Goal: Task Accomplishment & Management: Use online tool/utility

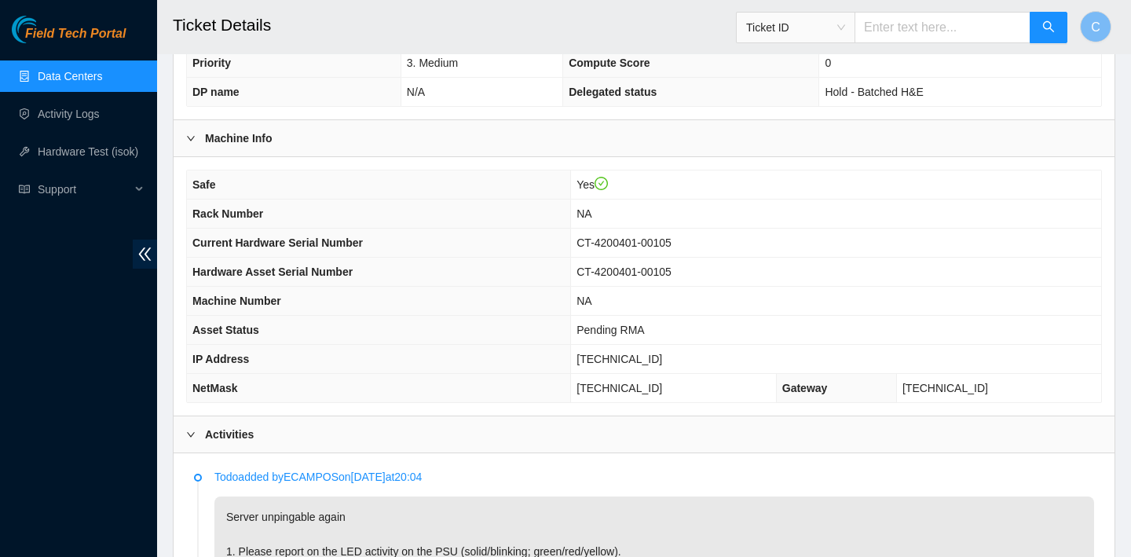
scroll to position [403, 0]
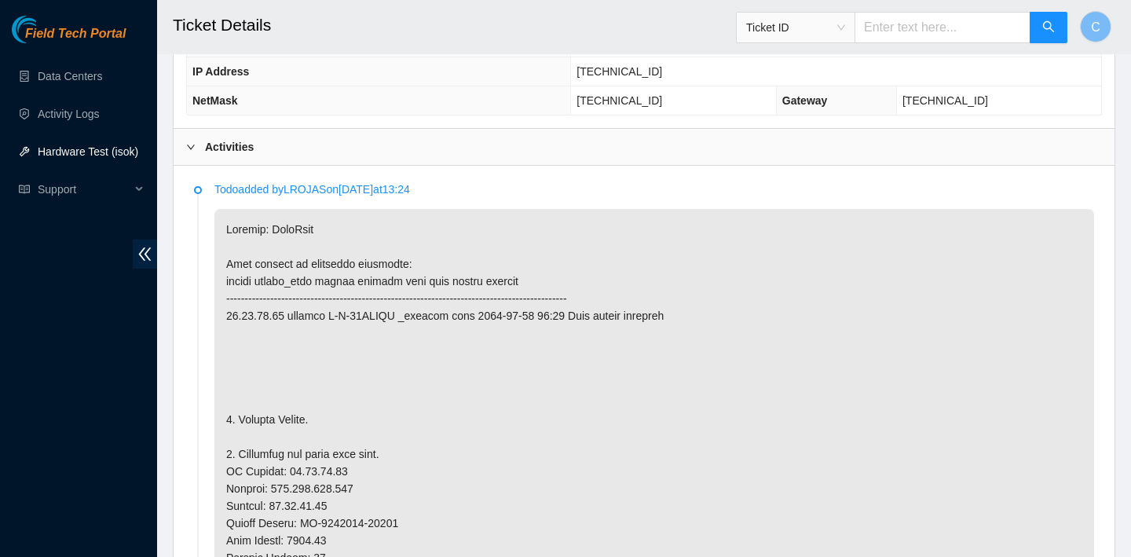
scroll to position [754, 0]
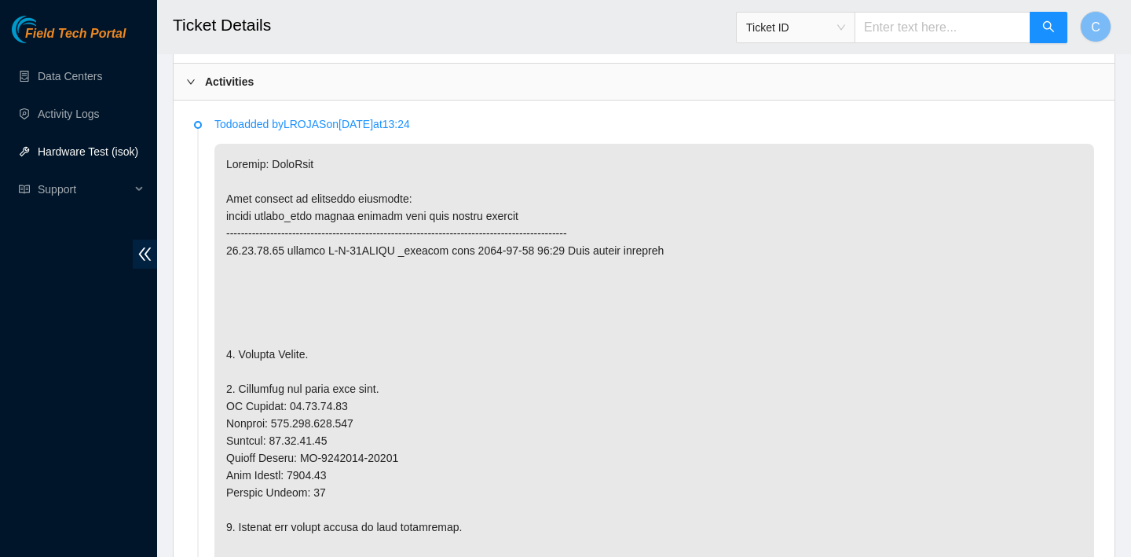
type textarea "verified SN powered down replaced OLD machine CT-4220916-01359 with NEW machine…"
drag, startPoint x: 353, startPoint y: 407, endPoint x: 284, endPoint y: 403, distance: 69.2
copy p "23.36.67.72"
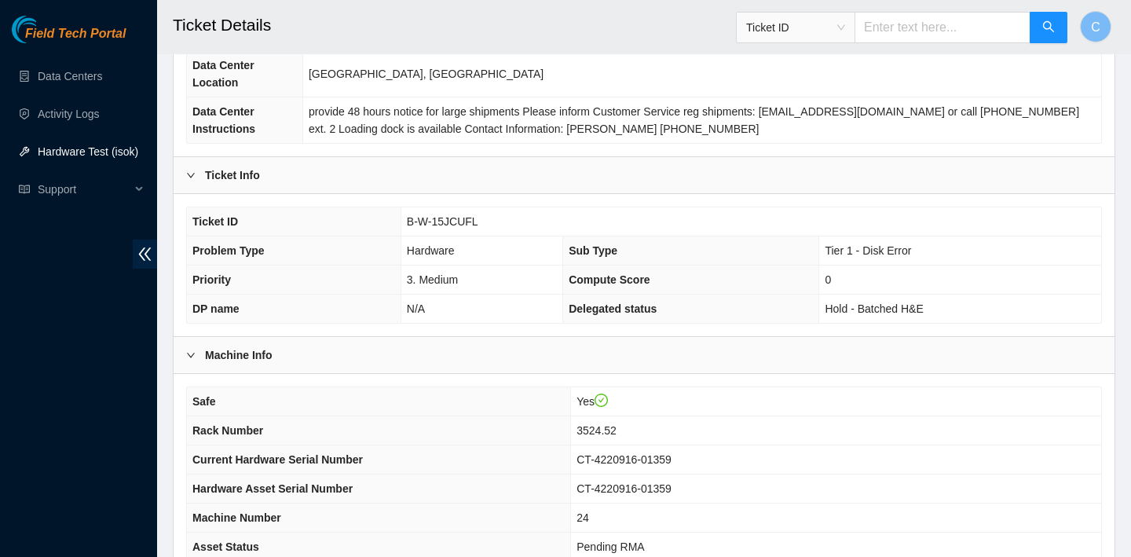
scroll to position [201, 0]
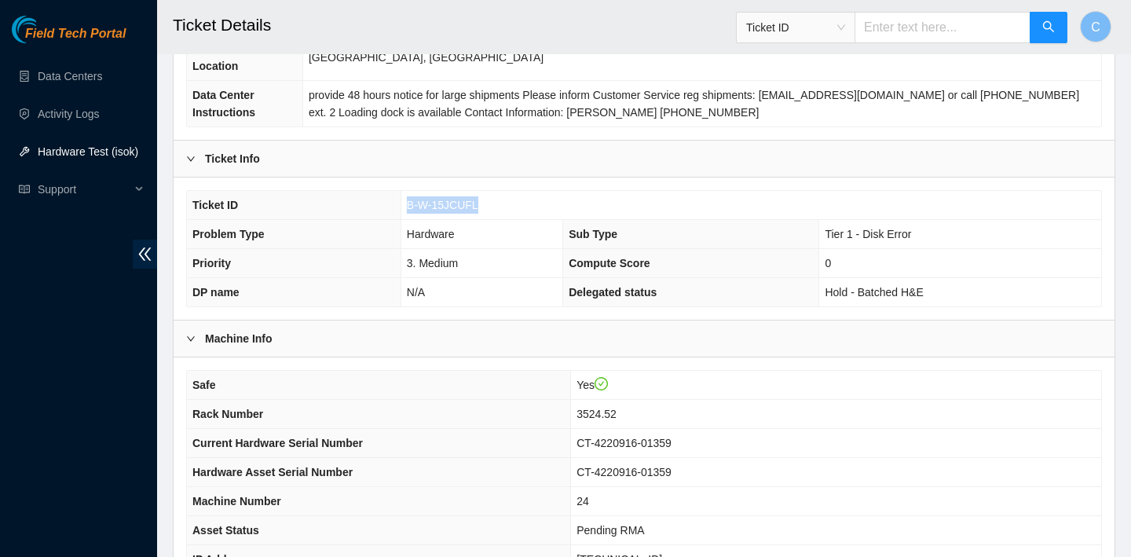
drag, startPoint x: 490, startPoint y: 207, endPoint x: 408, endPoint y: 205, distance: 82.5
click at [408, 205] on td "B-W-15JCUFL" at bounding box center [751, 205] width 701 height 29
copy span "B-W-15JCUFL"
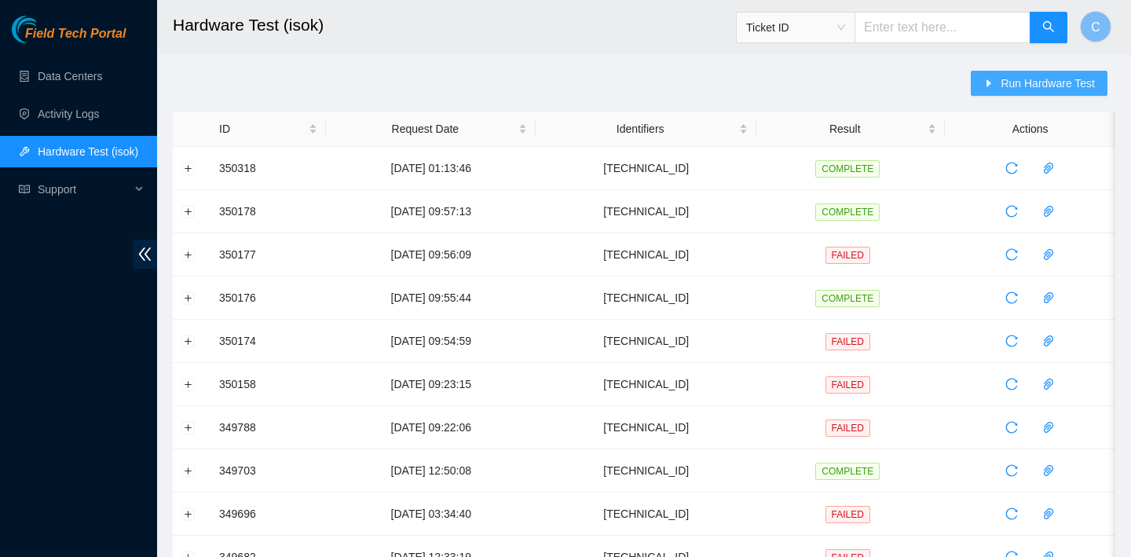
click at [1002, 78] on span "Run Hardware Test" at bounding box center [1048, 83] width 94 height 17
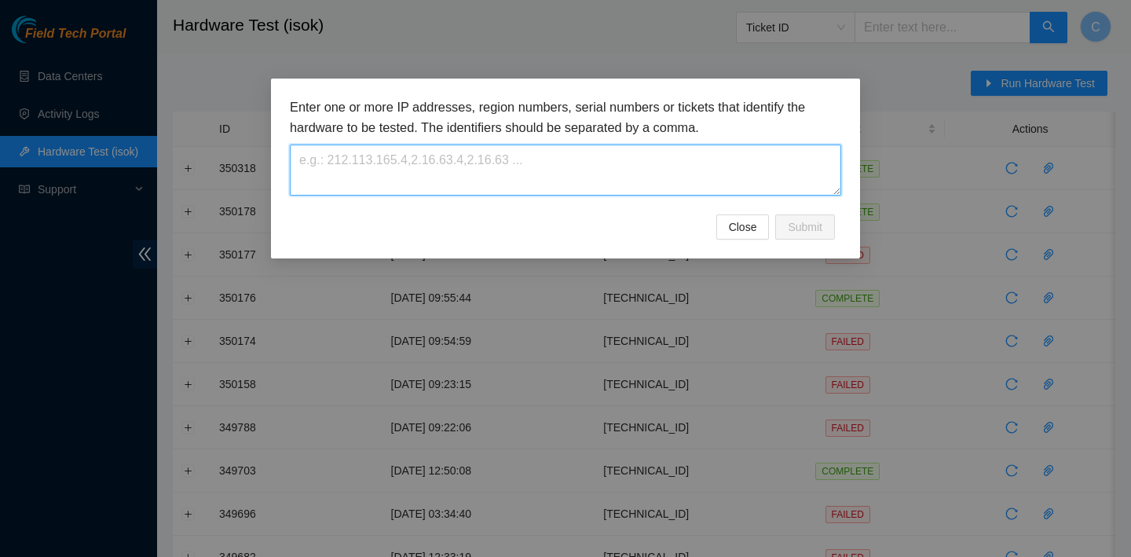
click at [641, 167] on textarea at bounding box center [565, 170] width 551 height 51
paste textarea "23.36.67.72"
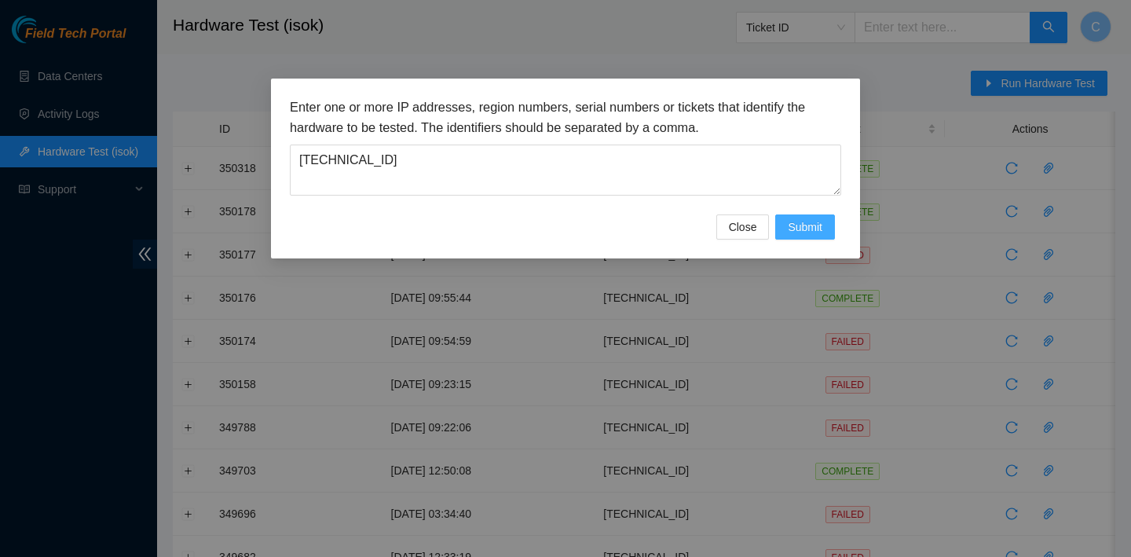
click at [811, 233] on span "Submit" at bounding box center [805, 226] width 35 height 17
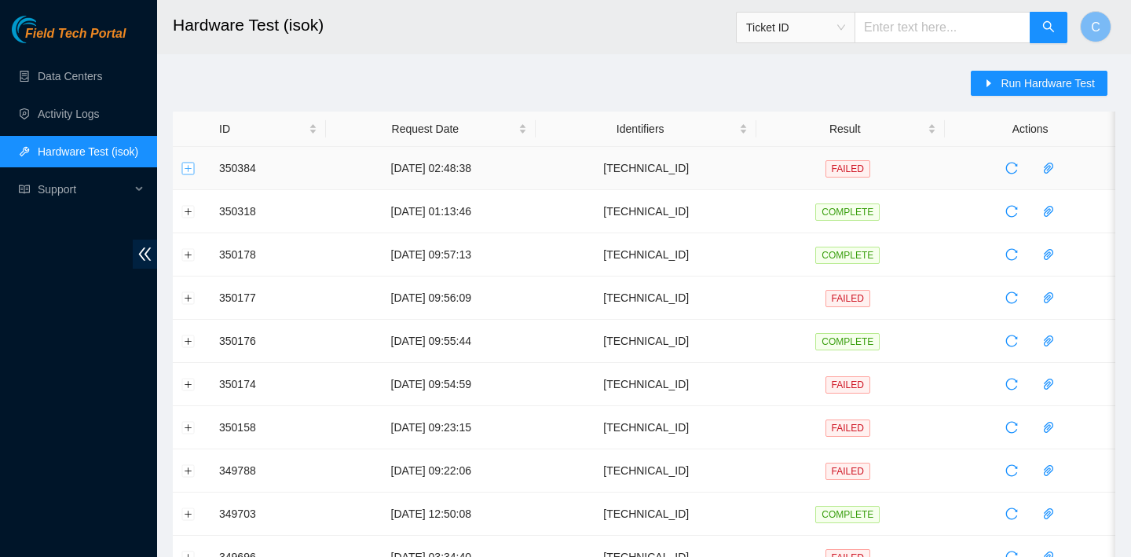
click at [189, 163] on button "Expand row" at bounding box center [188, 168] width 13 height 13
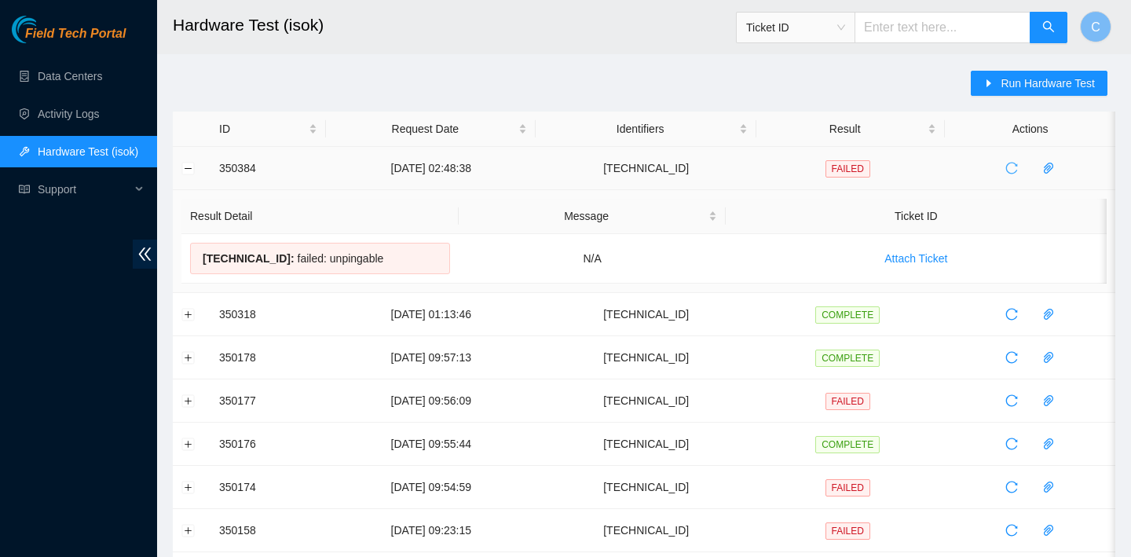
click at [1016, 165] on icon "reload" at bounding box center [1011, 168] width 13 height 13
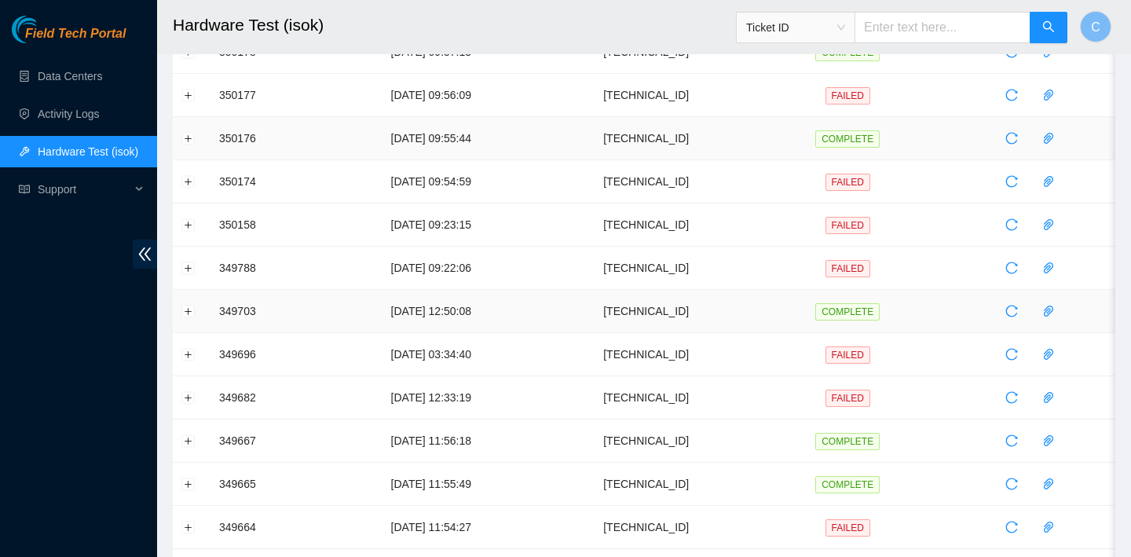
scroll to position [322, 0]
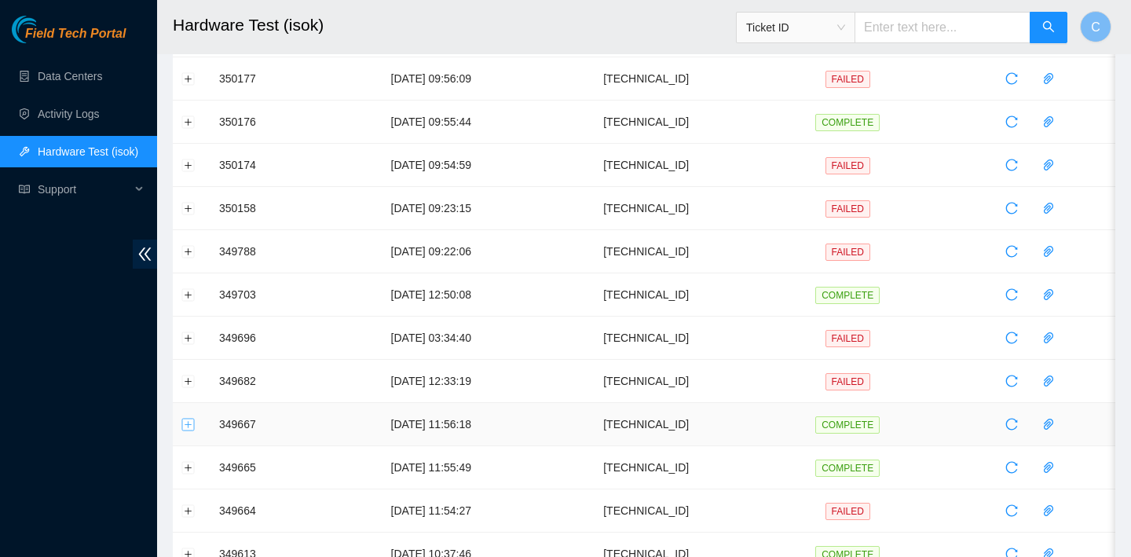
click at [192, 422] on button "Expand row" at bounding box center [188, 424] width 13 height 13
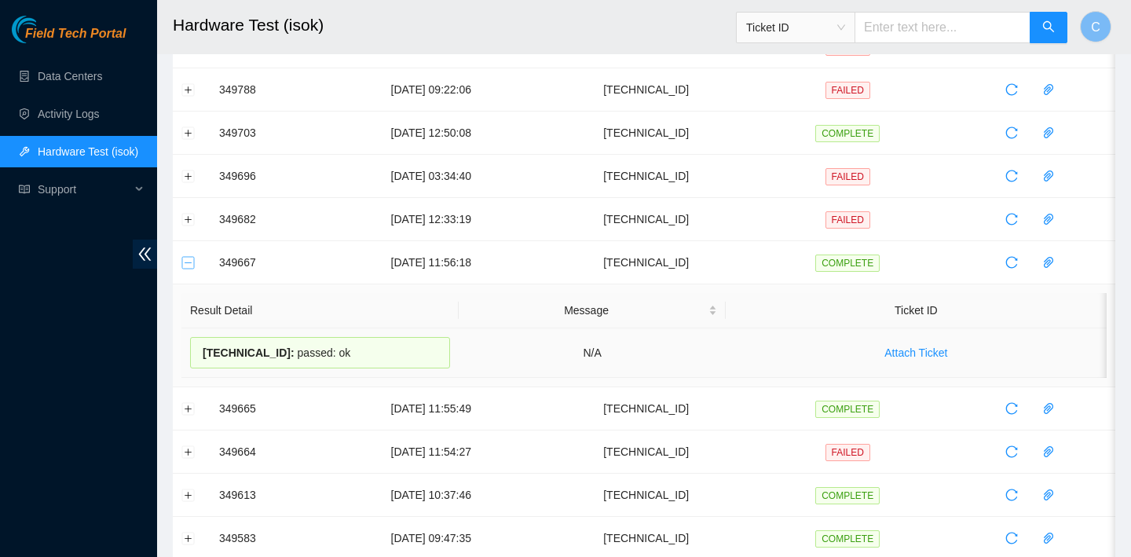
scroll to position [460, 0]
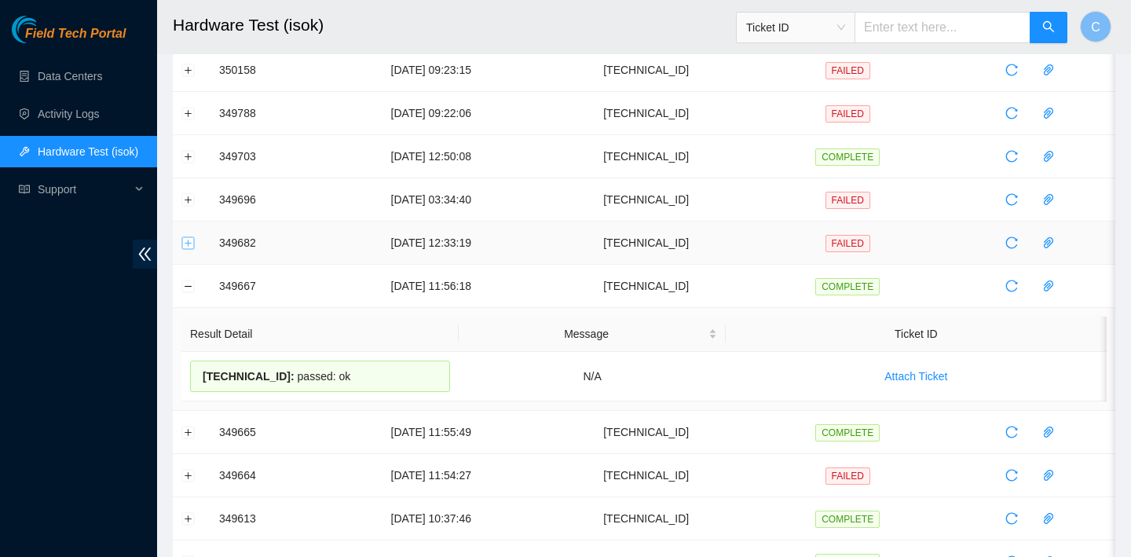
click at [188, 242] on button "Expand row" at bounding box center [188, 242] width 13 height 13
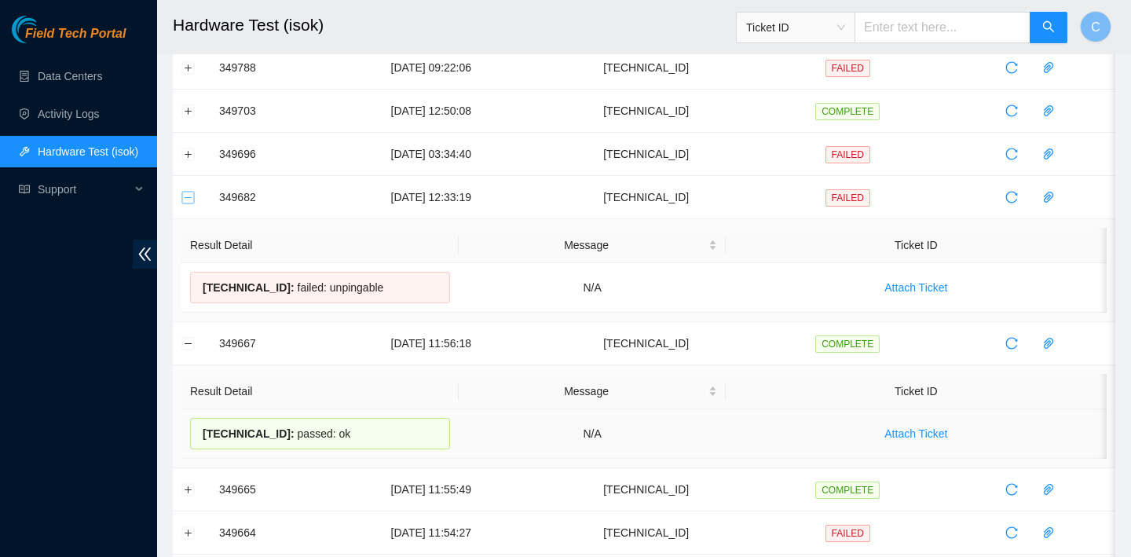
scroll to position [468, 0]
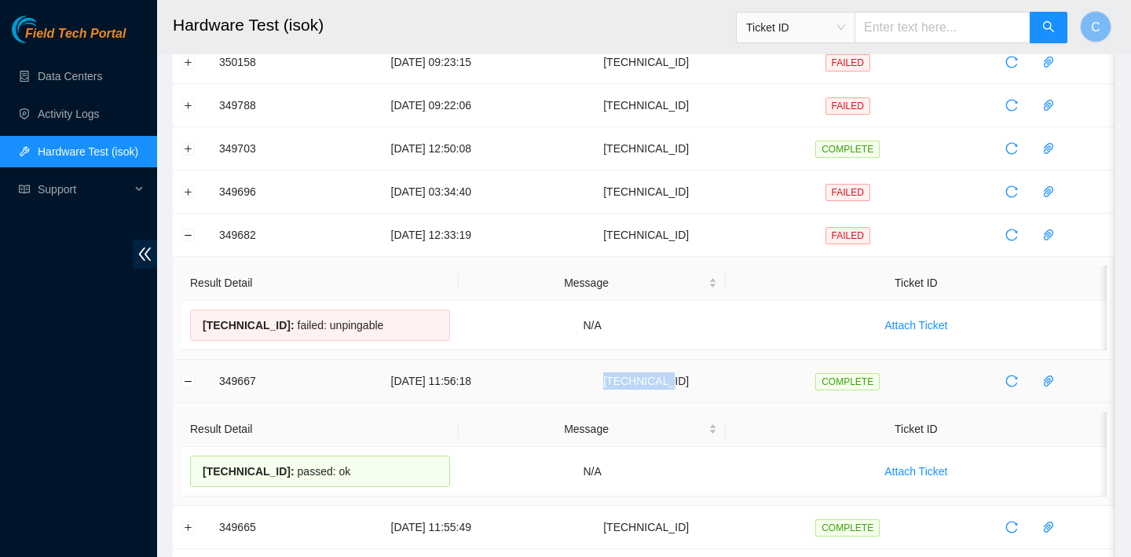
drag, startPoint x: 723, startPoint y: 377, endPoint x: 657, endPoint y: 372, distance: 66.9
click at [657, 372] on td "23.36.67.73" at bounding box center [646, 381] width 221 height 43
copy td "23.36.67.73"
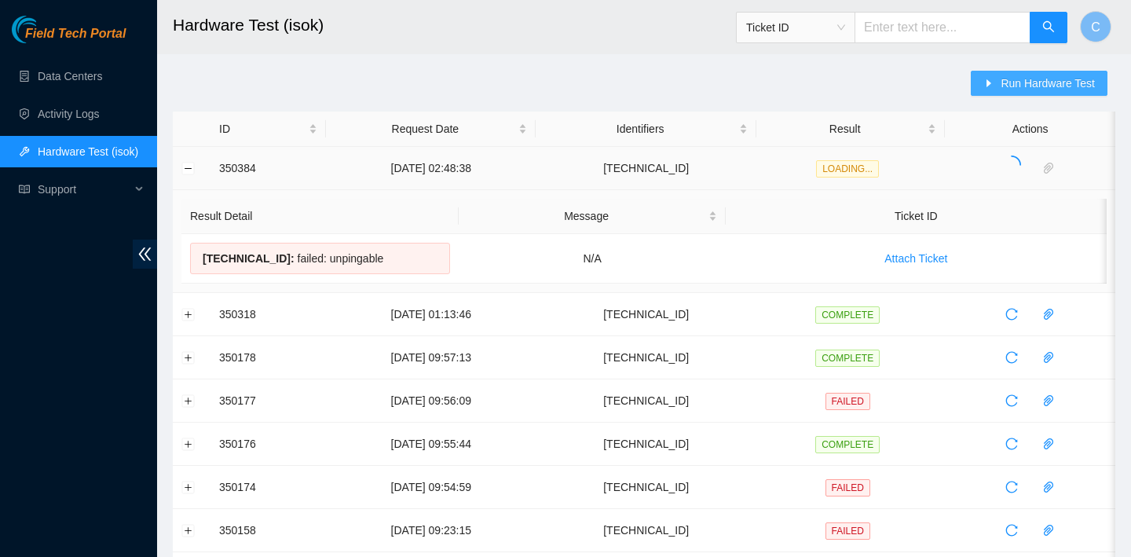
click at [1024, 86] on span "Run Hardware Test" at bounding box center [1048, 83] width 94 height 17
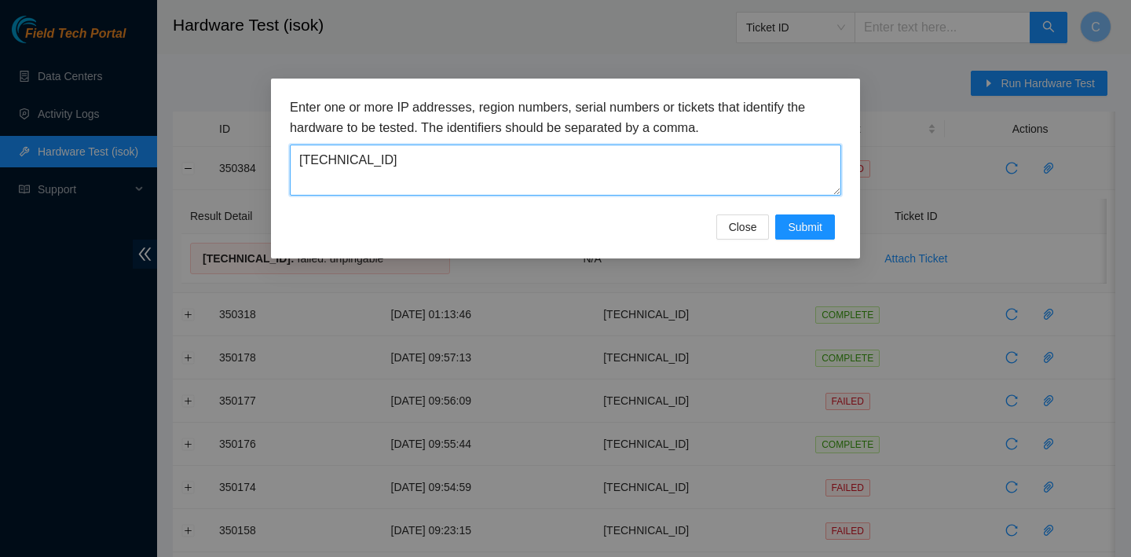
click at [775, 170] on textarea "23.36.67.72" at bounding box center [565, 170] width 551 height 51
type textarea "23.36.67.74"
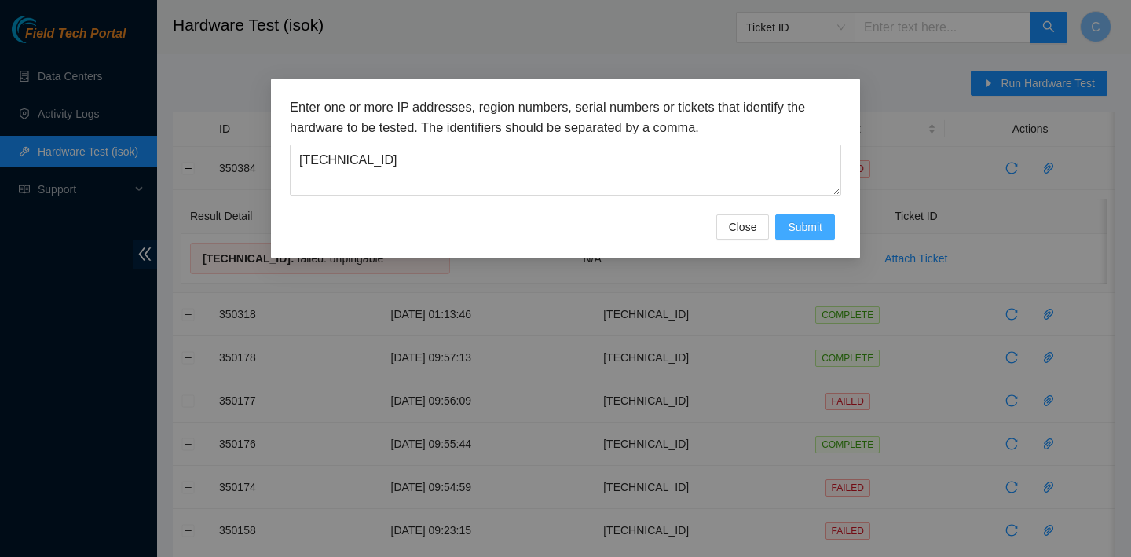
click at [819, 219] on span "Submit" at bounding box center [805, 226] width 35 height 17
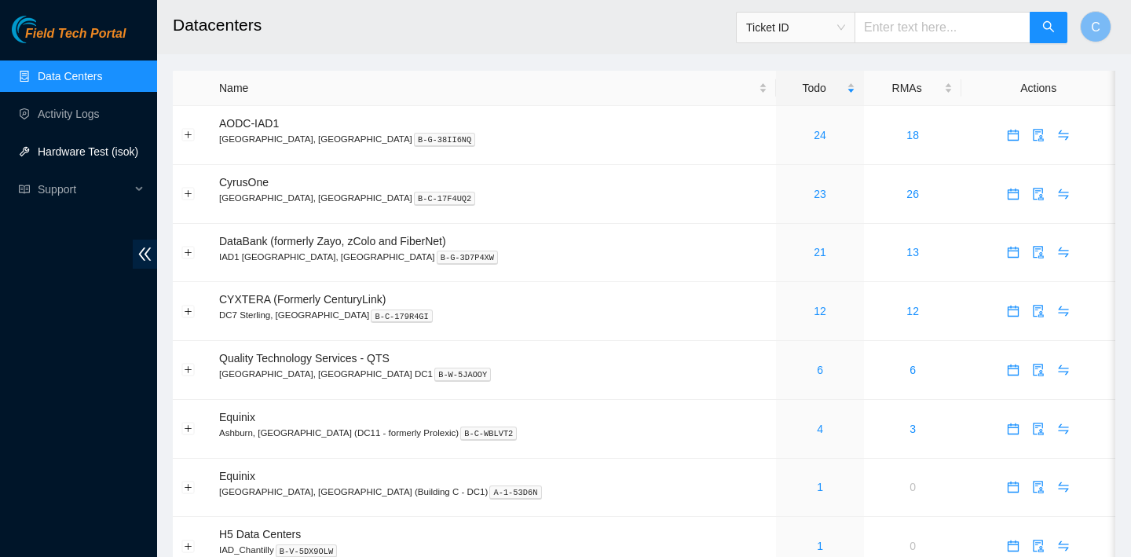
click at [63, 156] on link "Hardware Test (isok)" at bounding box center [88, 151] width 101 height 13
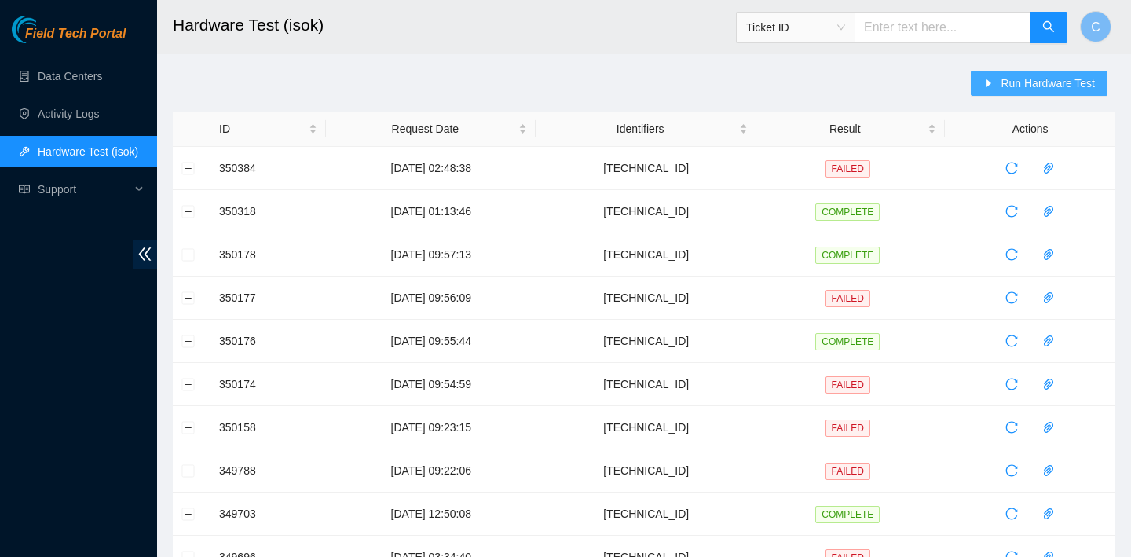
click at [1014, 82] on span "Run Hardware Test" at bounding box center [1048, 83] width 94 height 17
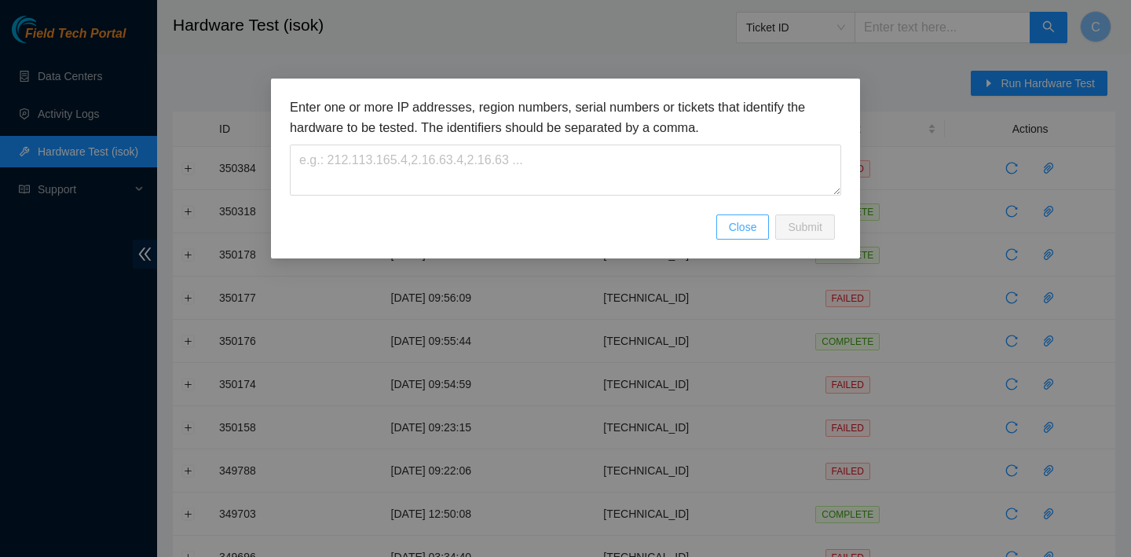
click at [754, 227] on span "Close" at bounding box center [743, 226] width 28 height 17
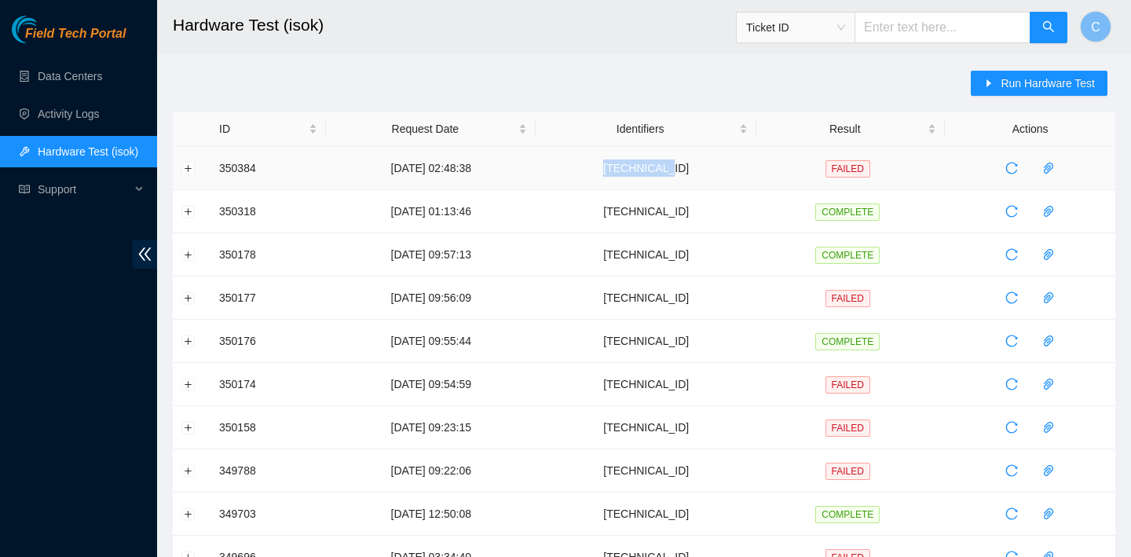
drag, startPoint x: 724, startPoint y: 172, endPoint x: 657, endPoint y: 172, distance: 67.6
click at [657, 172] on td "23.36.67.72" at bounding box center [646, 168] width 221 height 43
copy td "23.36.67.72"
click at [1038, 85] on span "Run Hardware Test" at bounding box center [1048, 83] width 94 height 17
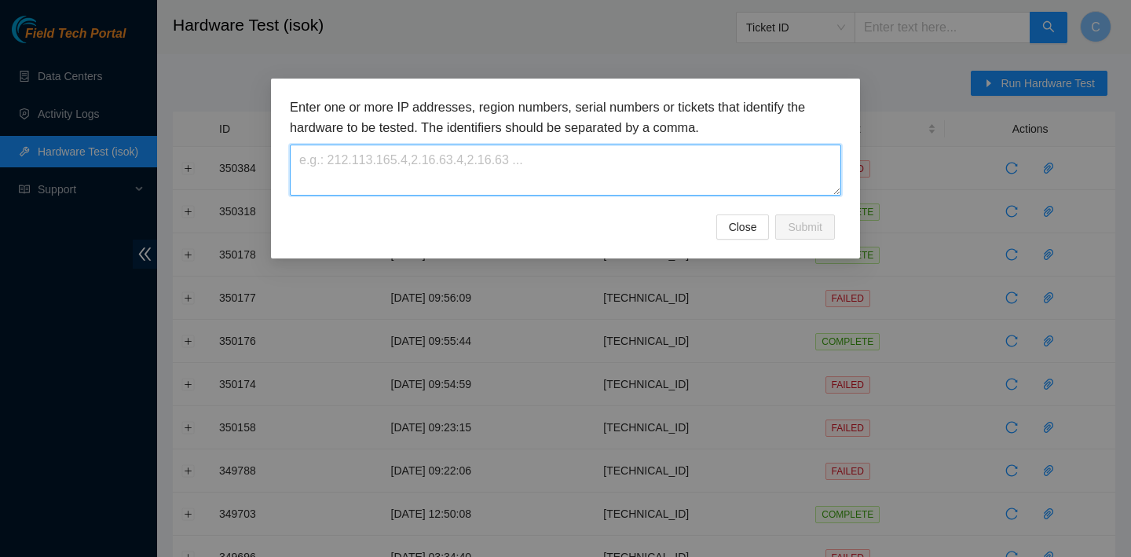
click at [606, 163] on textarea at bounding box center [565, 170] width 551 height 51
paste textarea "23.36.67.72"
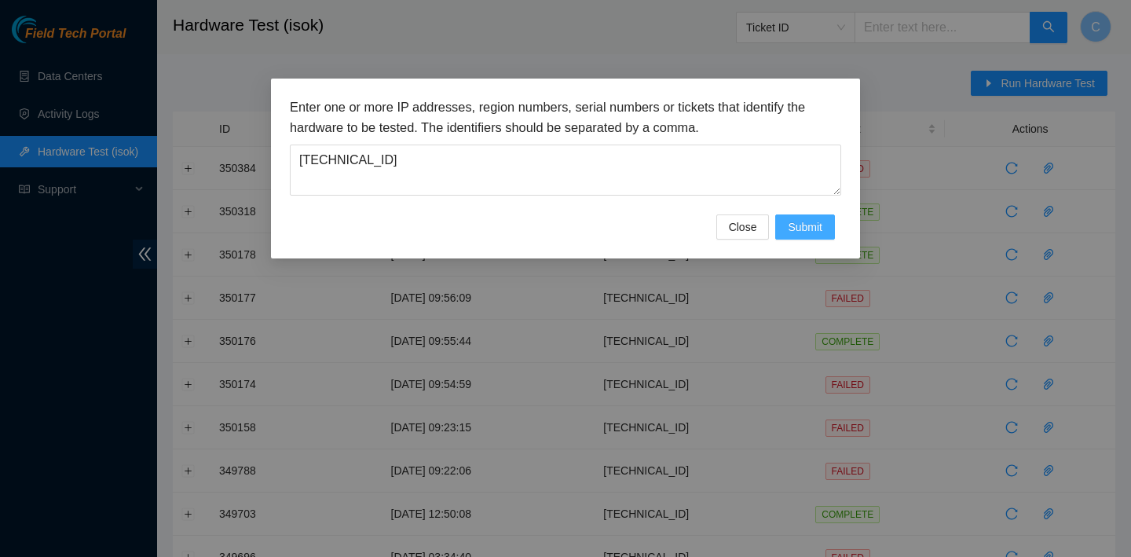
click at [800, 219] on span "Submit" at bounding box center [805, 226] width 35 height 17
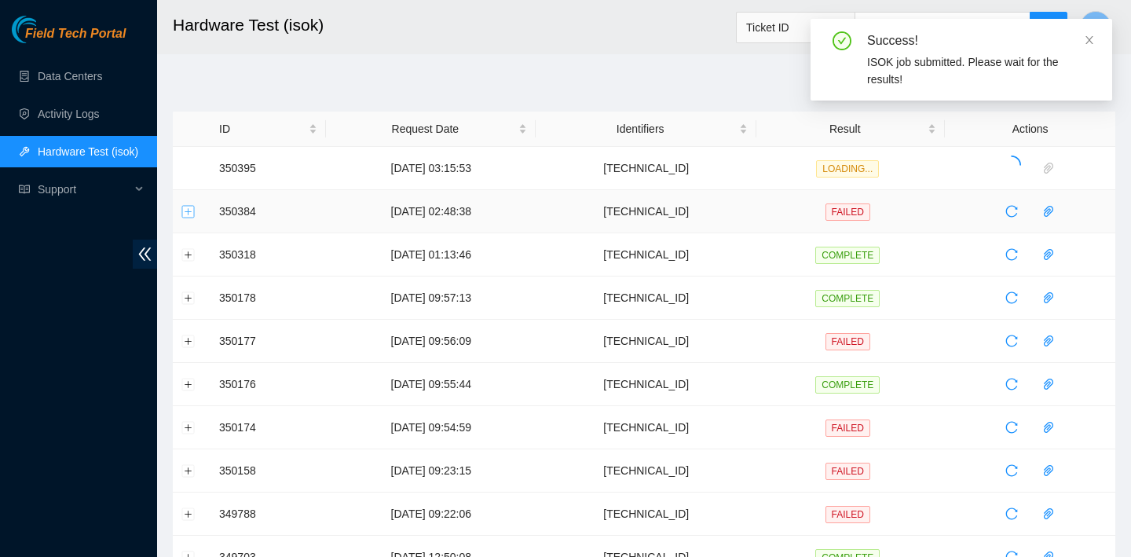
click at [189, 213] on button "Expand row" at bounding box center [188, 211] width 13 height 13
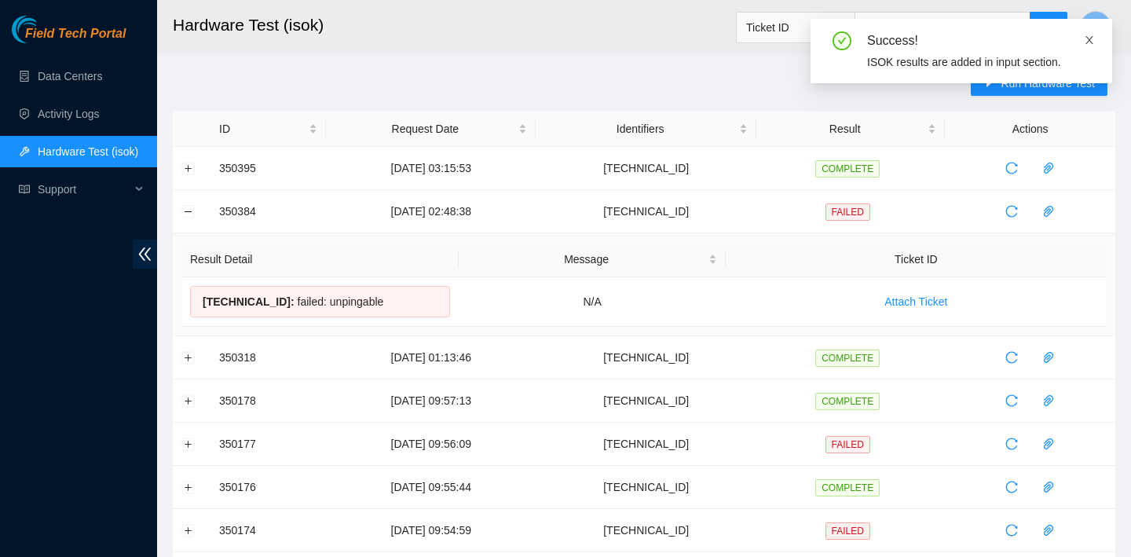
click at [1090, 40] on icon "close" at bounding box center [1090, 40] width 8 height 8
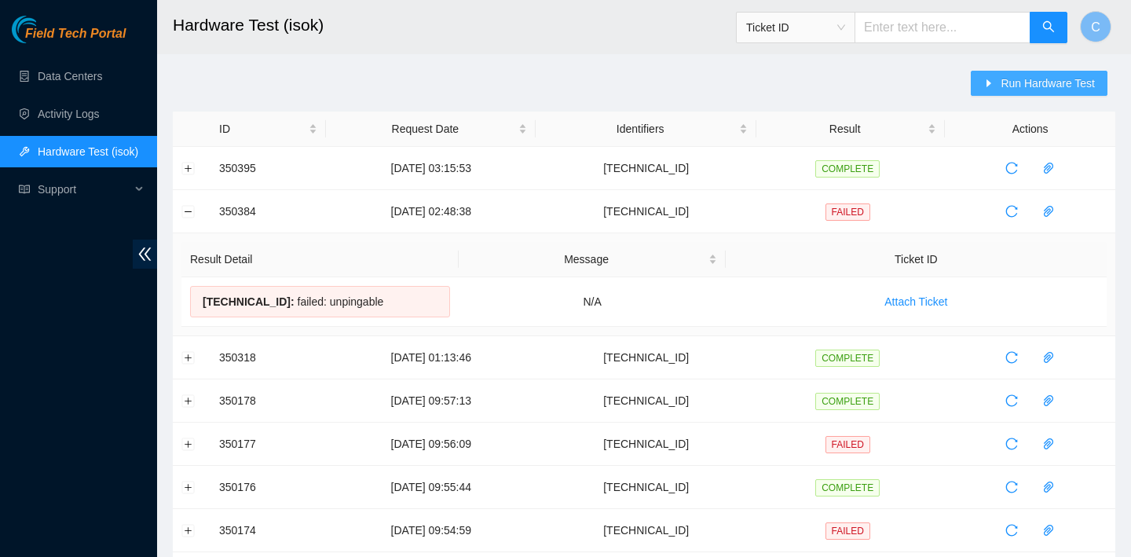
click at [1049, 79] on span "Run Hardware Test" at bounding box center [1048, 83] width 94 height 17
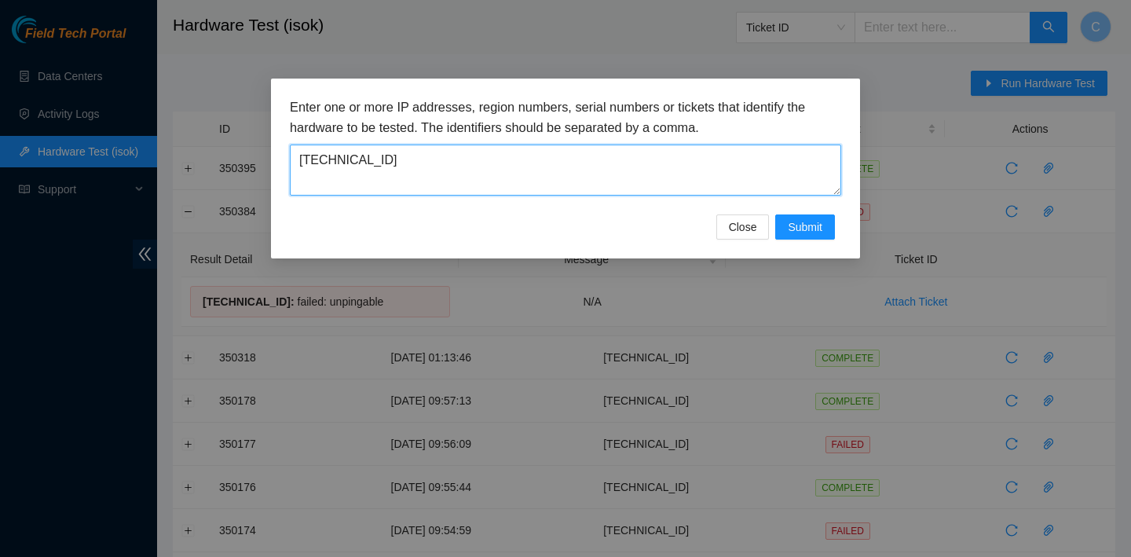
click at [552, 167] on textarea "23.36.67.74" at bounding box center [565, 170] width 551 height 51
type textarea "23.36.67.75"
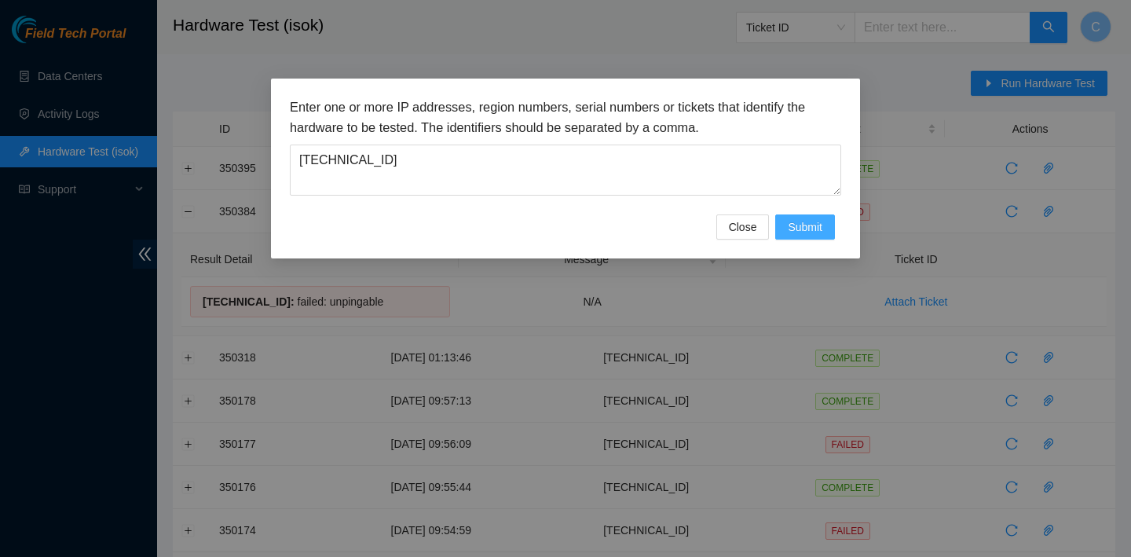
click at [815, 230] on span "Submit" at bounding box center [805, 226] width 35 height 17
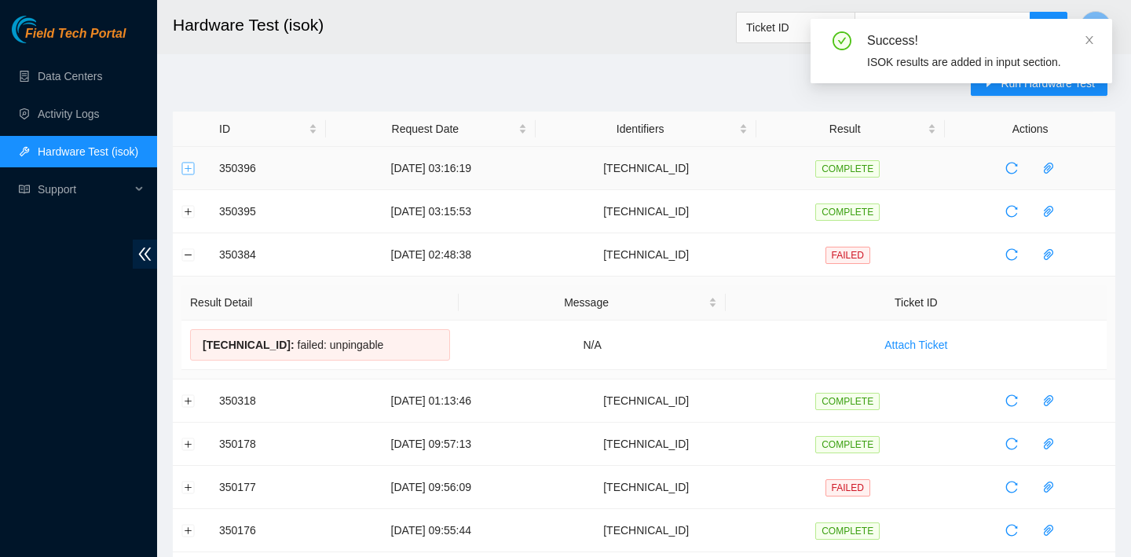
click at [189, 170] on button "Expand row" at bounding box center [188, 168] width 13 height 13
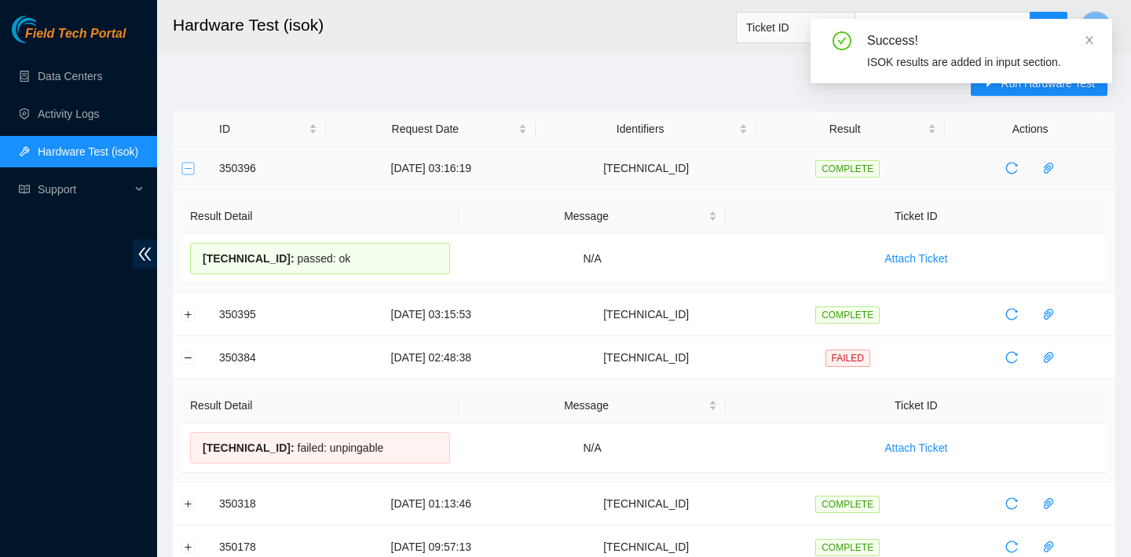
click at [189, 170] on button "Collapse row" at bounding box center [188, 168] width 13 height 13
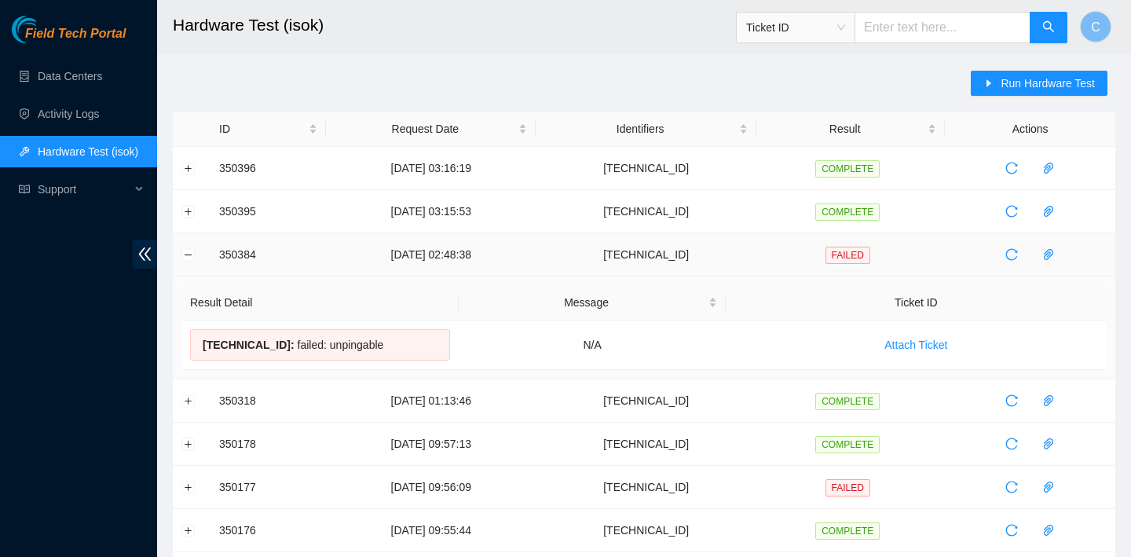
click at [721, 253] on td "23.36.67.72" at bounding box center [646, 254] width 221 height 43
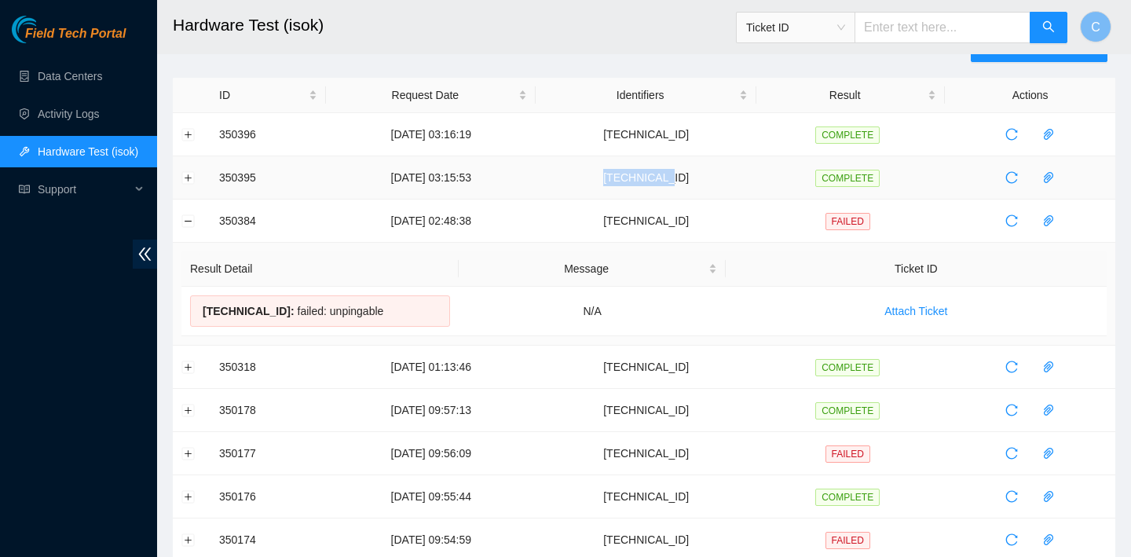
drag, startPoint x: 722, startPoint y: 174, endPoint x: 648, endPoint y: 178, distance: 73.9
click at [648, 178] on td "23.36.67.74" at bounding box center [646, 177] width 221 height 43
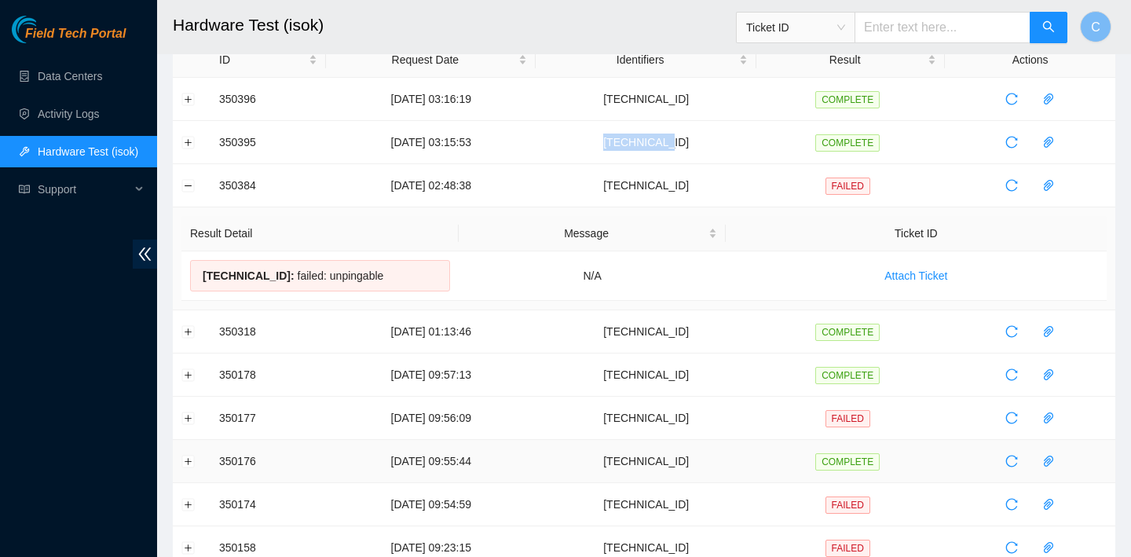
scroll to position [142, 0]
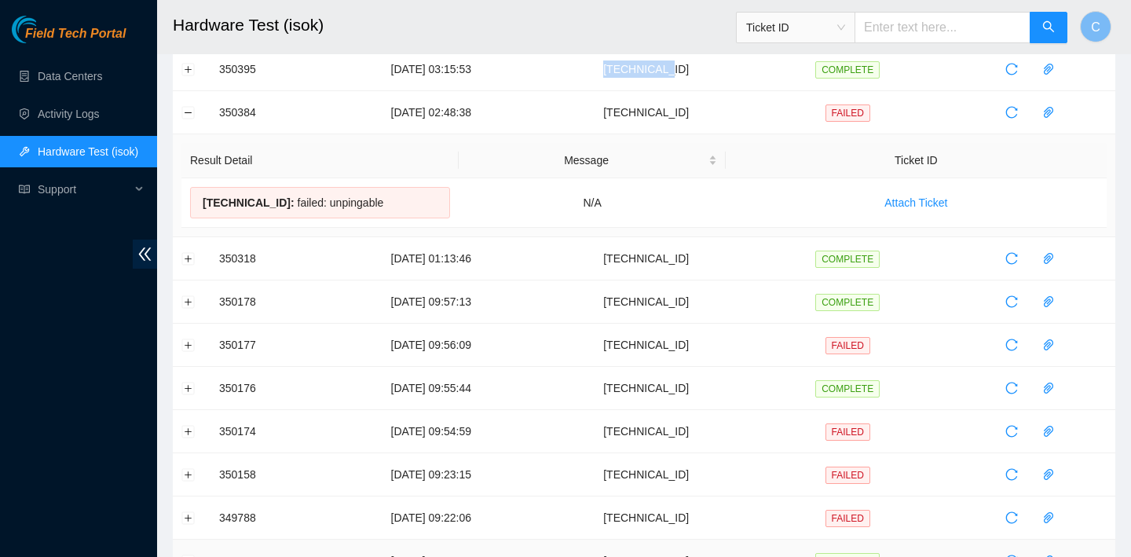
copy td "23.36.67.74"
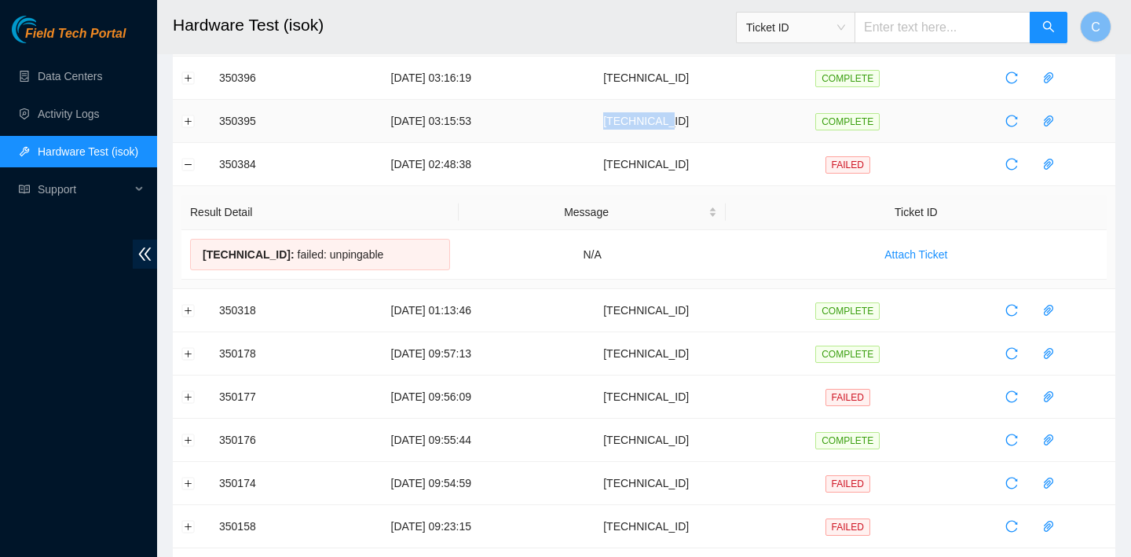
scroll to position [63, 0]
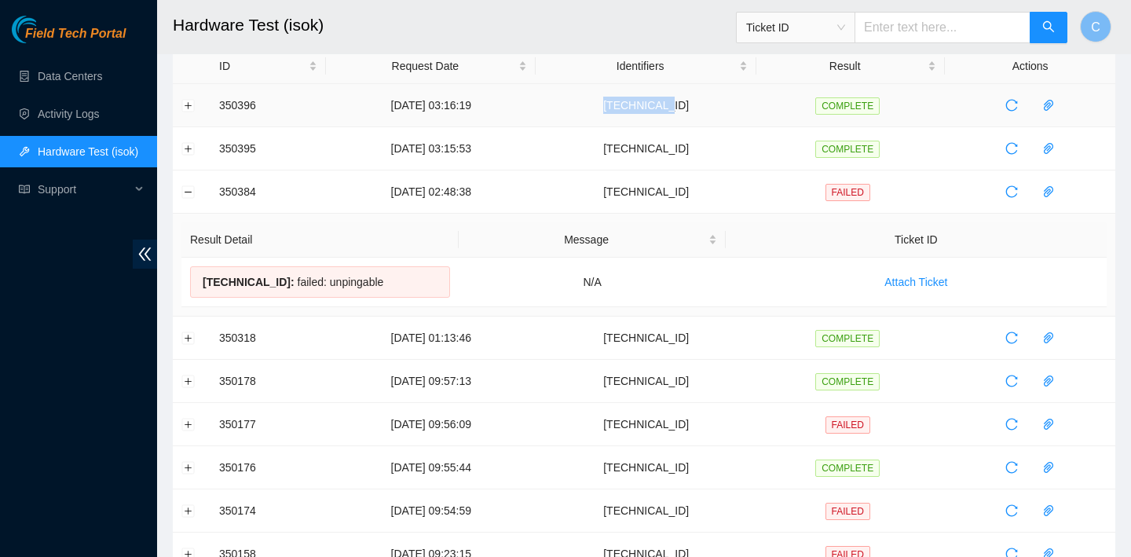
drag, startPoint x: 733, startPoint y: 106, endPoint x: 657, endPoint y: 104, distance: 75.4
click at [657, 104] on td "23.36.67.75" at bounding box center [646, 105] width 221 height 43
copy td "23.36.67.75"
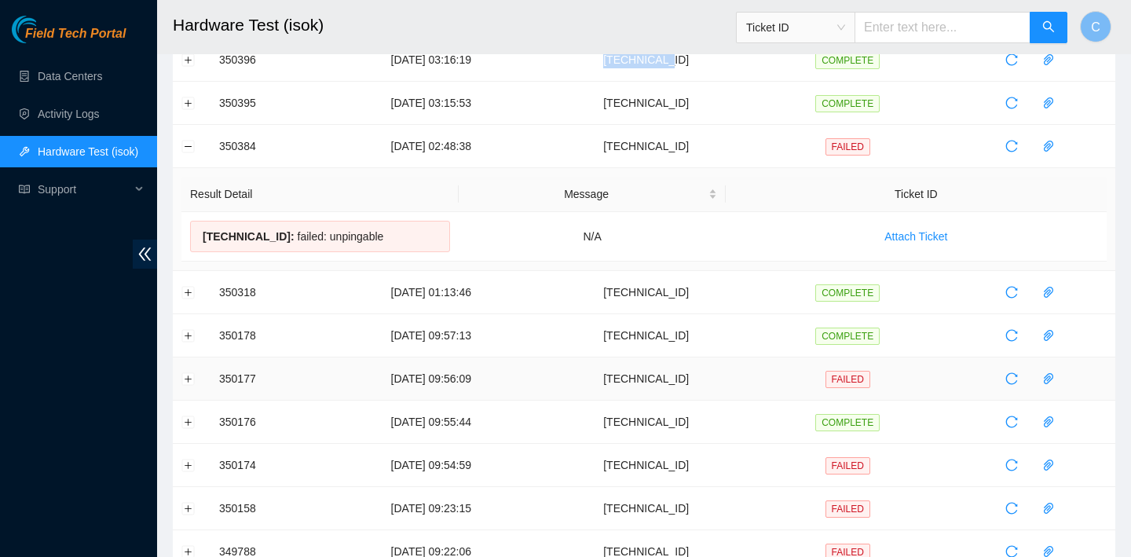
scroll to position [94, 0]
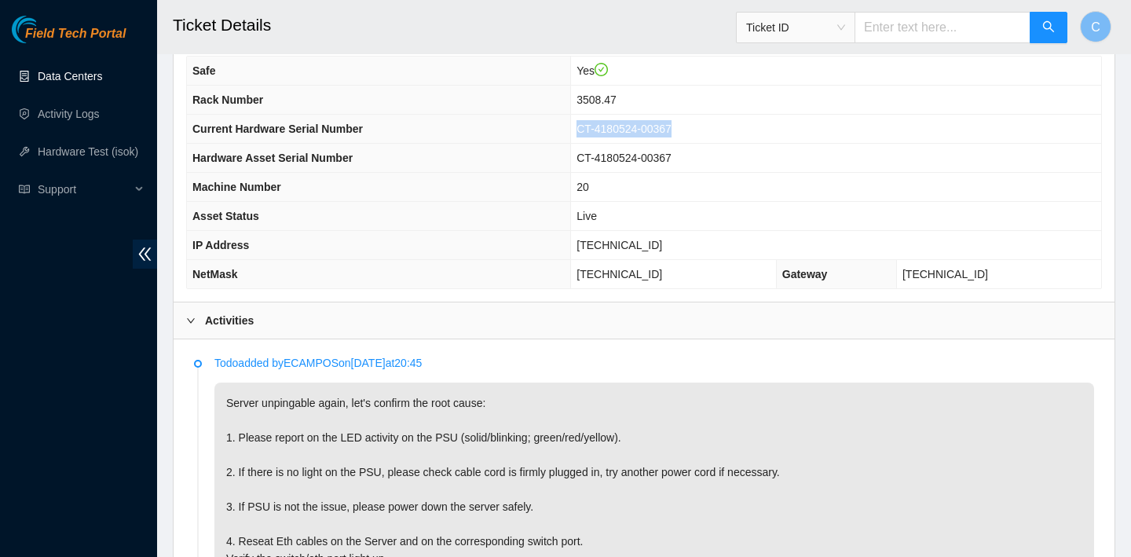
scroll to position [513, 0]
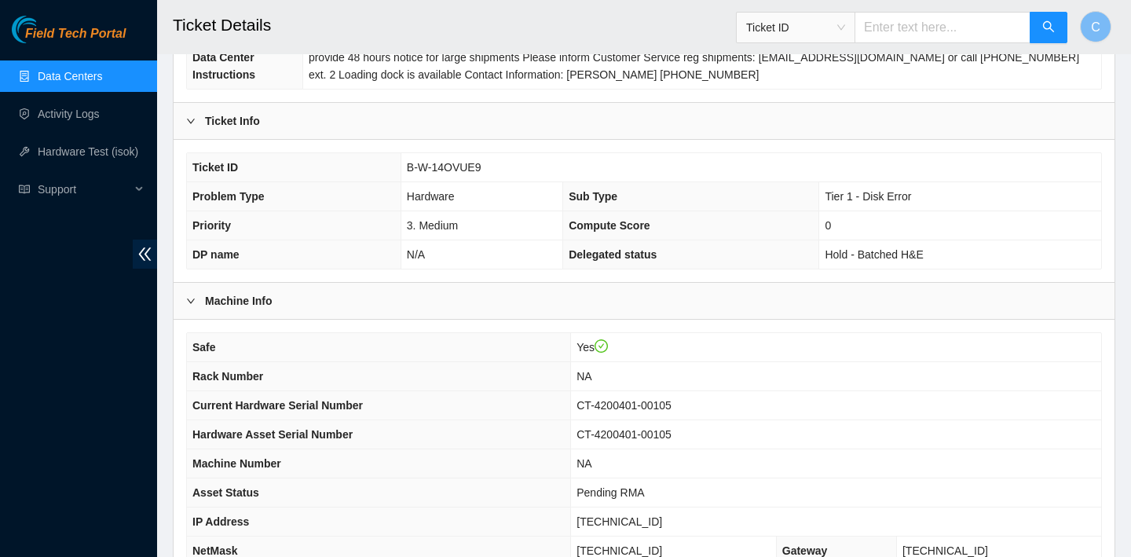
scroll to position [218, 0]
